Goal: Check status

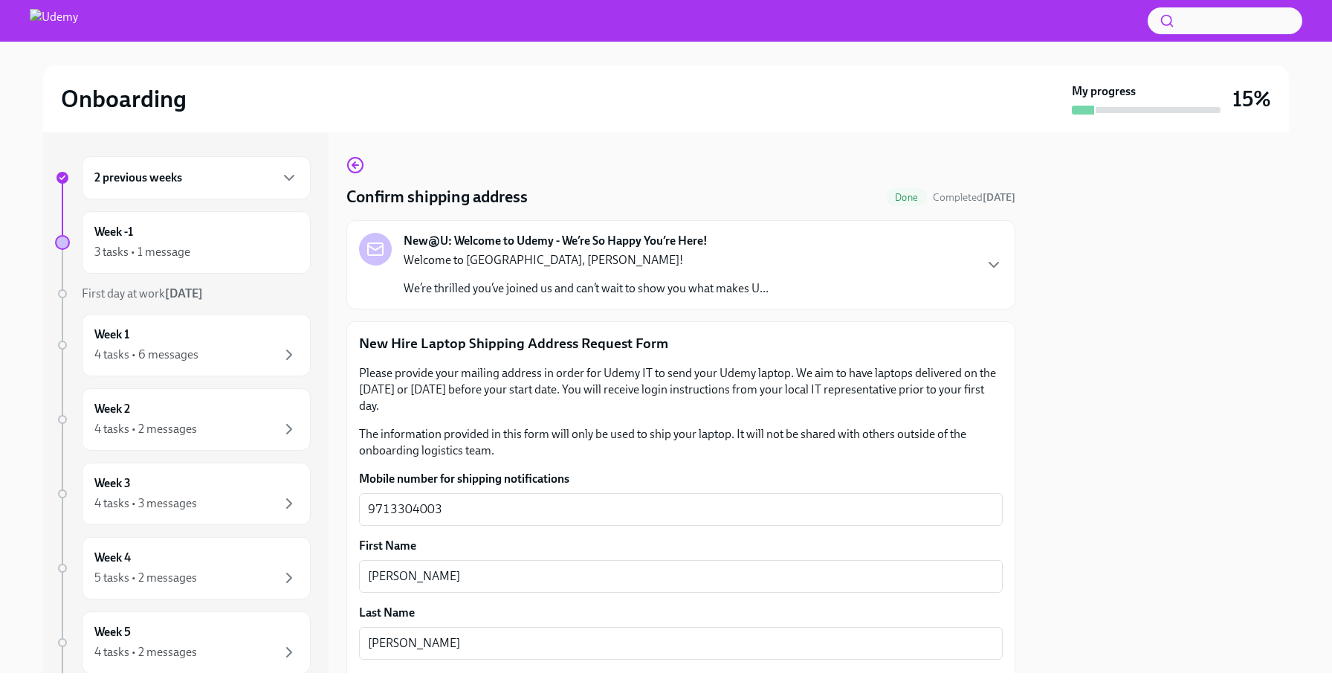
click at [286, 158] on div "2 previous weeks" at bounding box center [196, 177] width 229 height 43
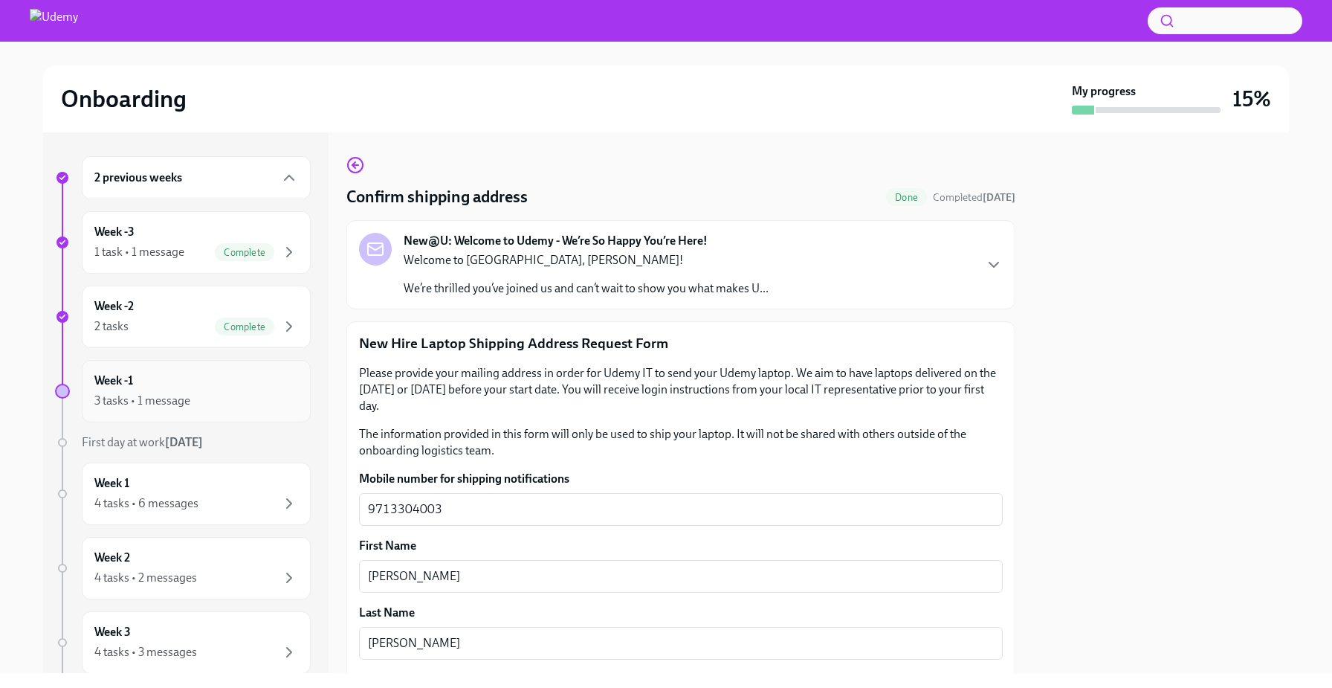
click at [239, 383] on div "Week -1 3 tasks • 1 message" at bounding box center [196, 390] width 204 height 37
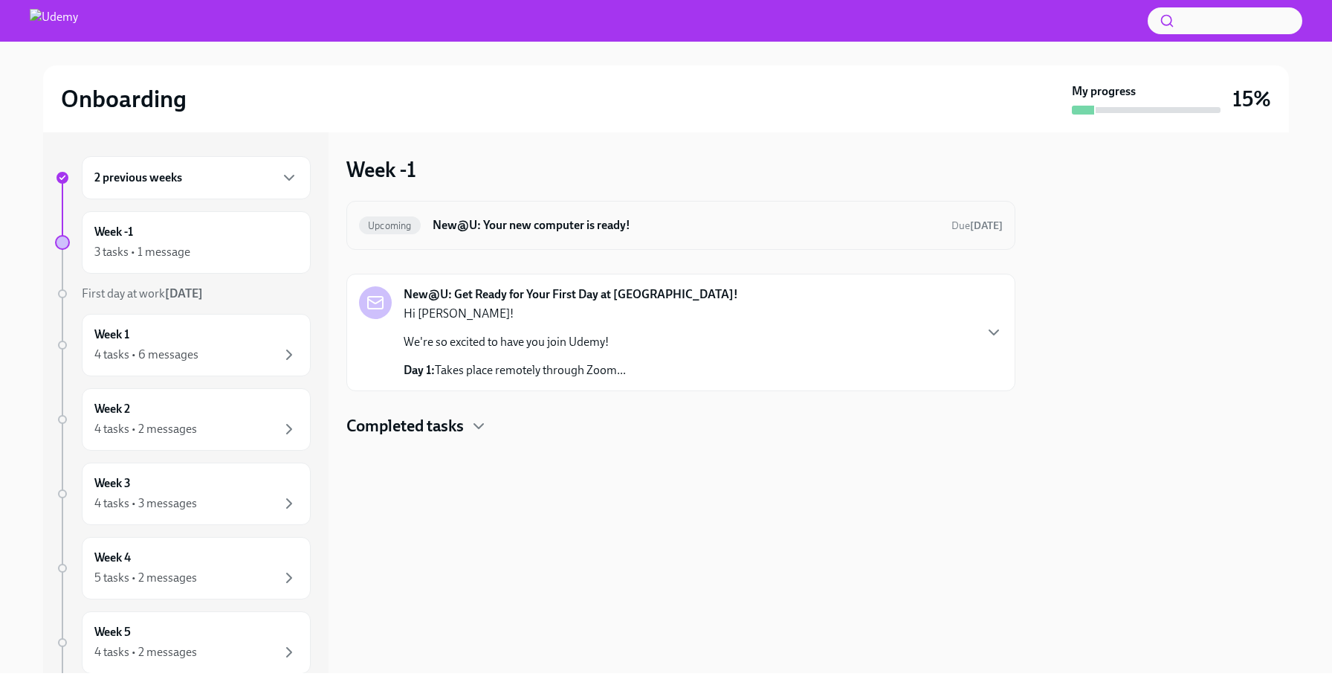
click at [568, 227] on h6 "New@U: Your new computer is ready!" at bounding box center [686, 225] width 507 height 16
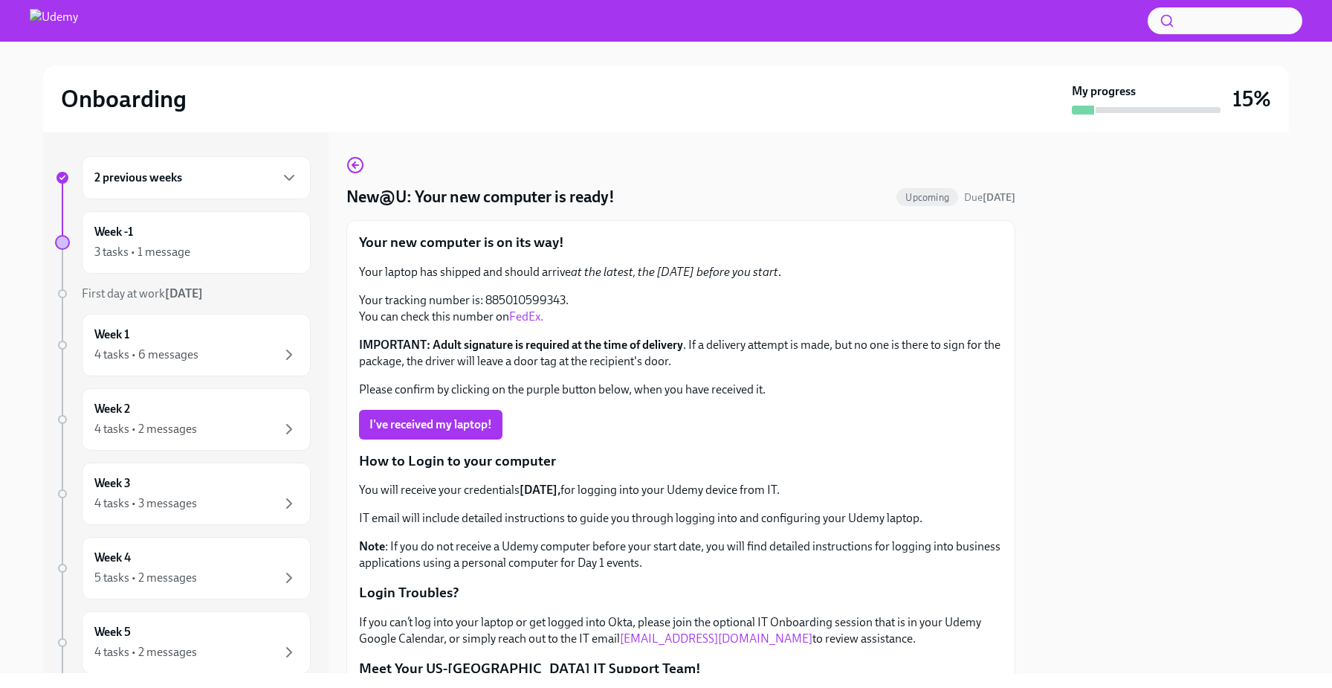
click at [514, 290] on div "Your laptop has shipped and should arrive at the latest, the [DATE] before you …" at bounding box center [681, 331] width 644 height 134
click at [533, 300] on p "Your tracking number is: 885010599343. You can check this number on FedEx." at bounding box center [681, 308] width 644 height 33
copy p "885010599343"
click at [532, 315] on link "FedEx." at bounding box center [526, 316] width 34 height 14
